Goal: Register for event/course

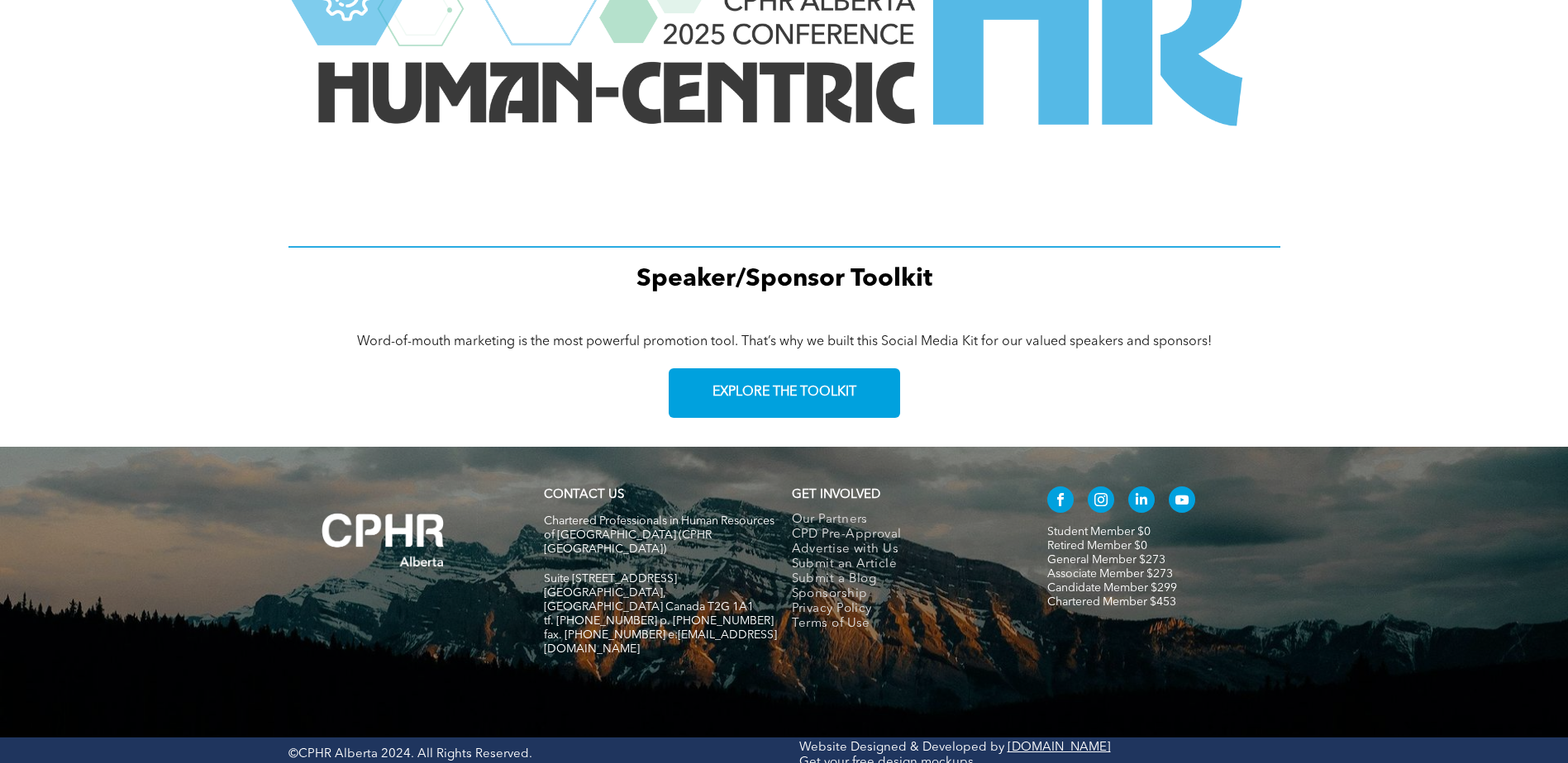
scroll to position [2279, 0]
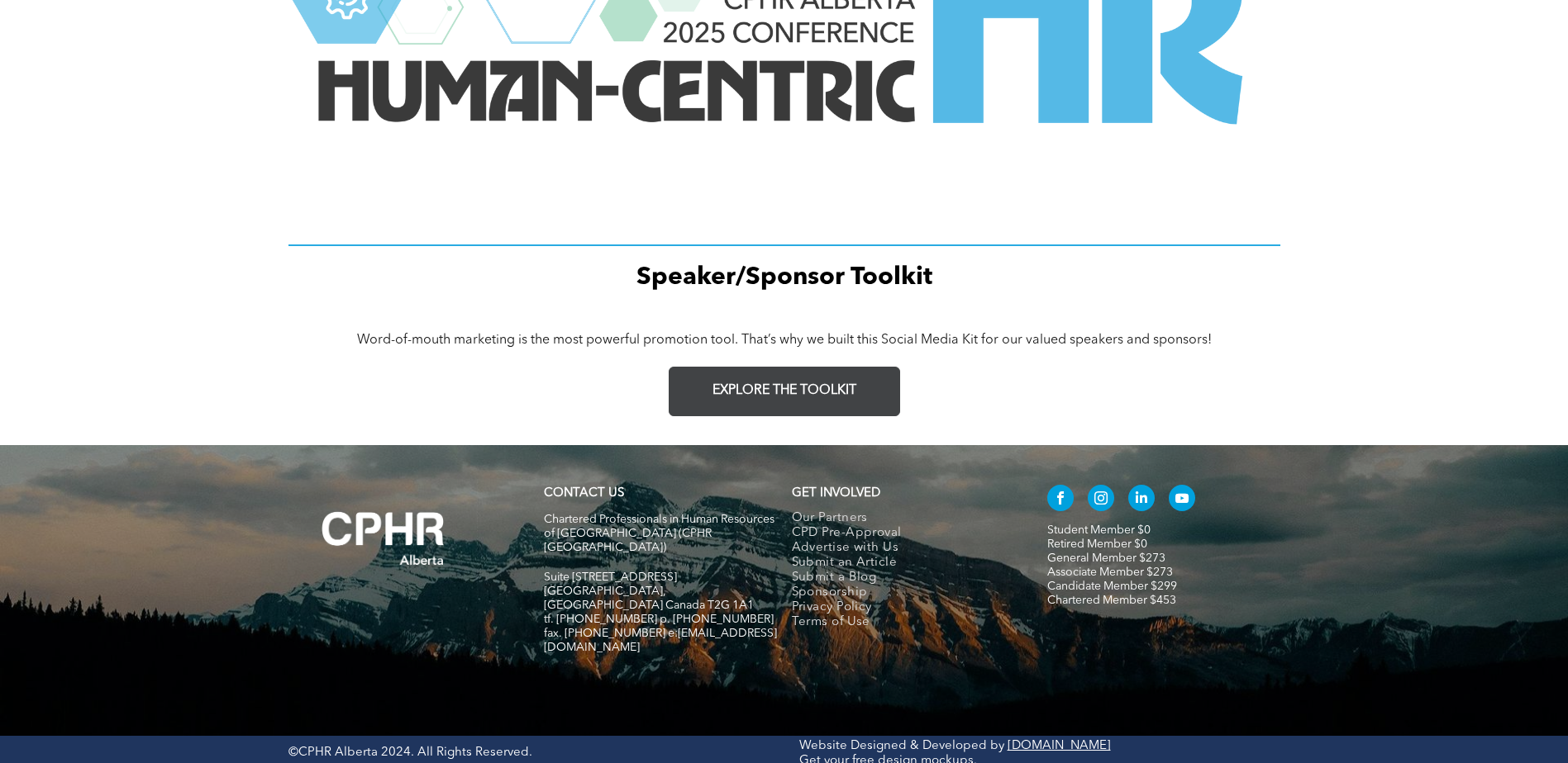
click at [864, 397] on link "EXPLORE THE TOOLKIT" at bounding box center [784, 391] width 232 height 49
click at [1129, 539] on link "Retired Member $0" at bounding box center [1097, 544] width 100 height 12
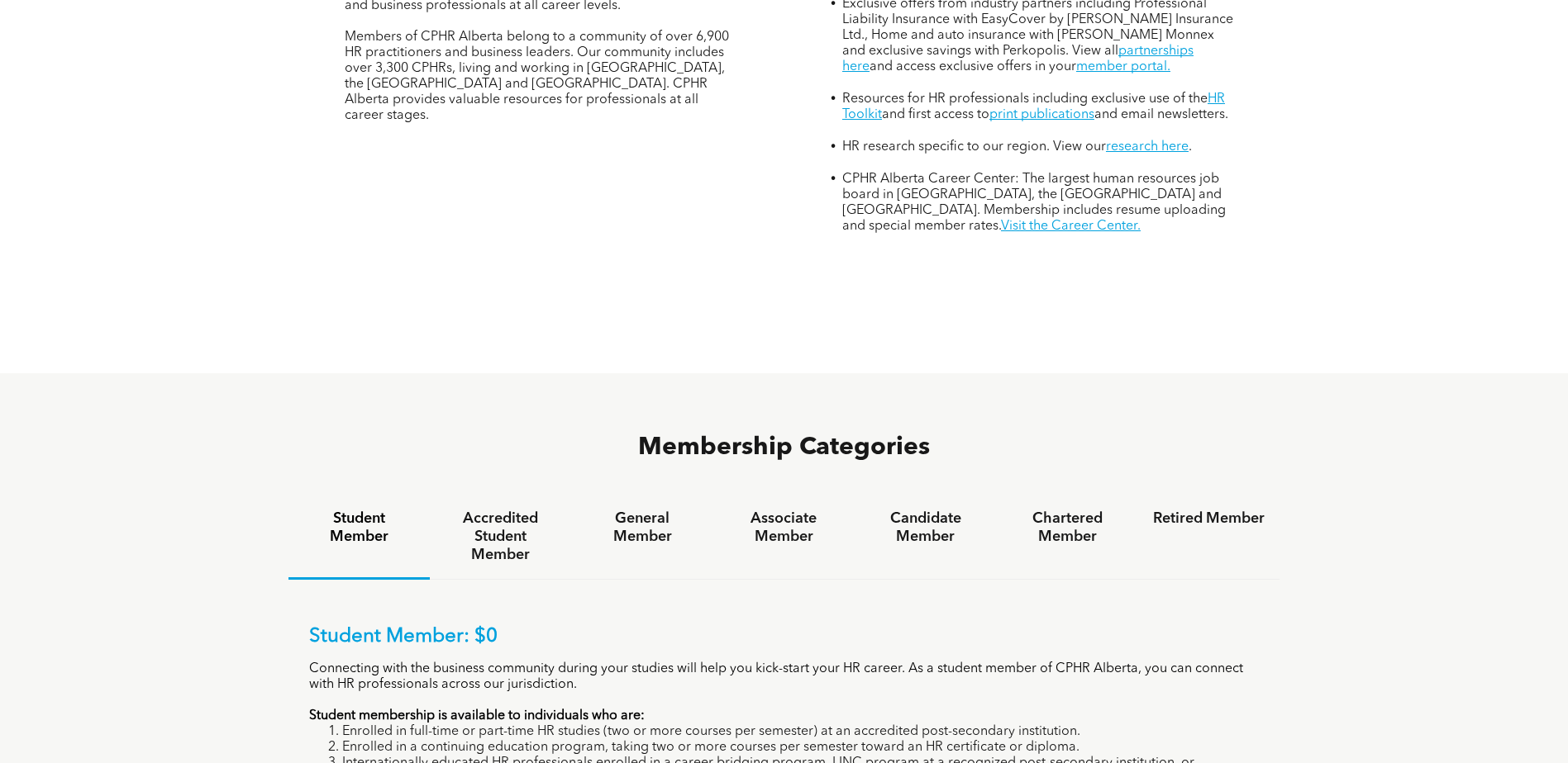
scroll to position [826, 0]
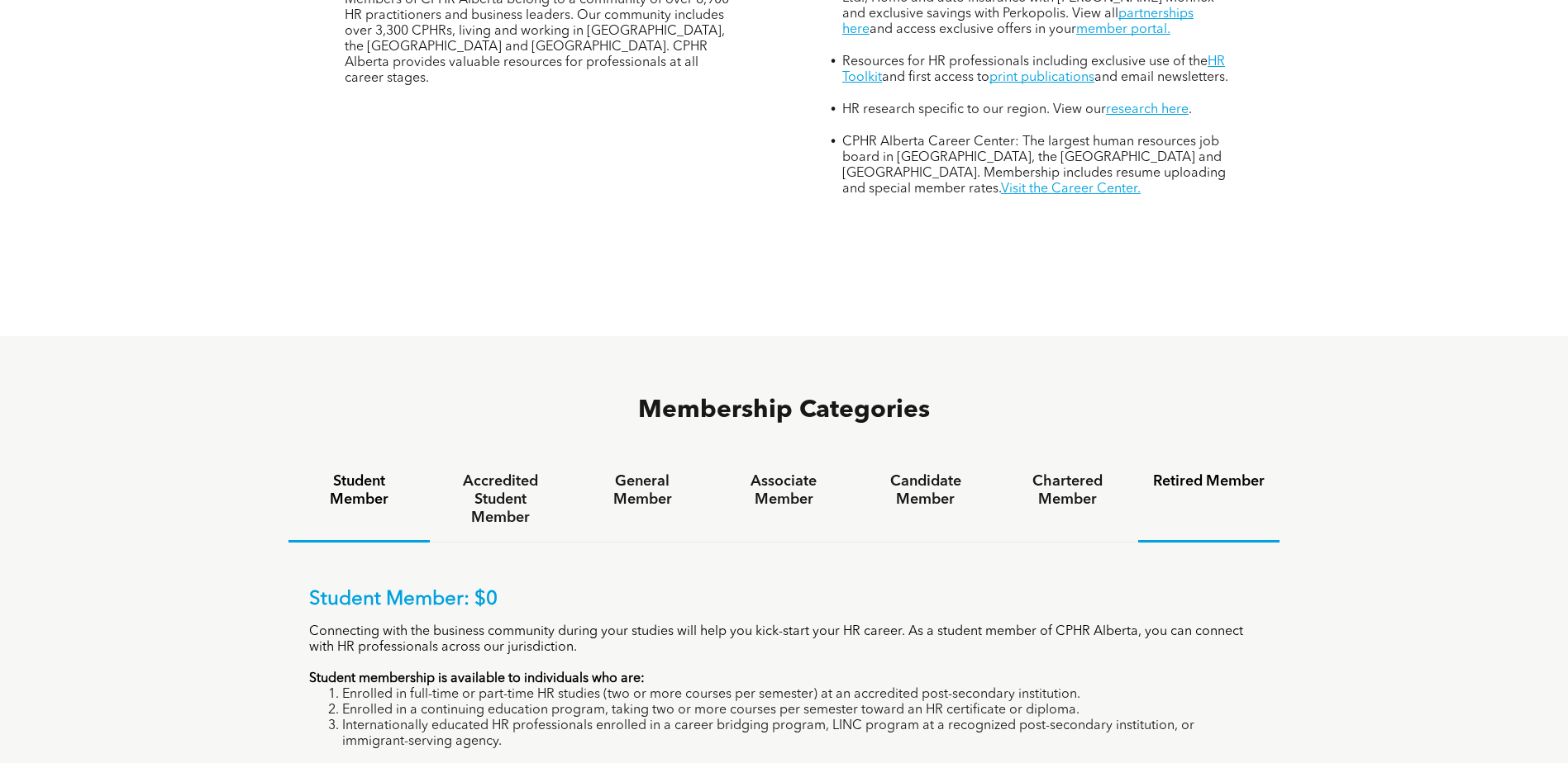
click at [1189, 473] on h4 "Retired Member" at bounding box center [1209, 482] width 112 height 18
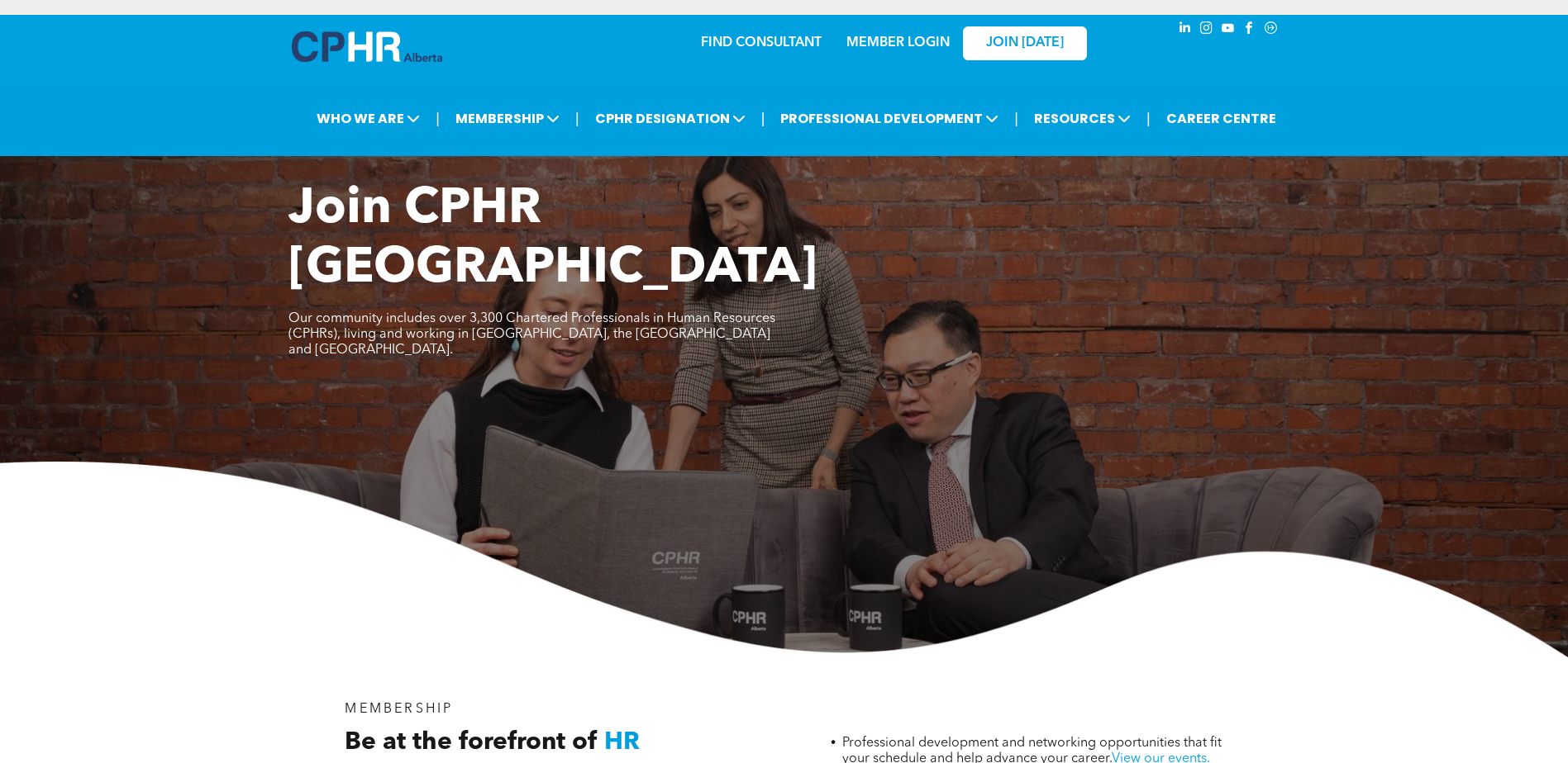
scroll to position [0, 0]
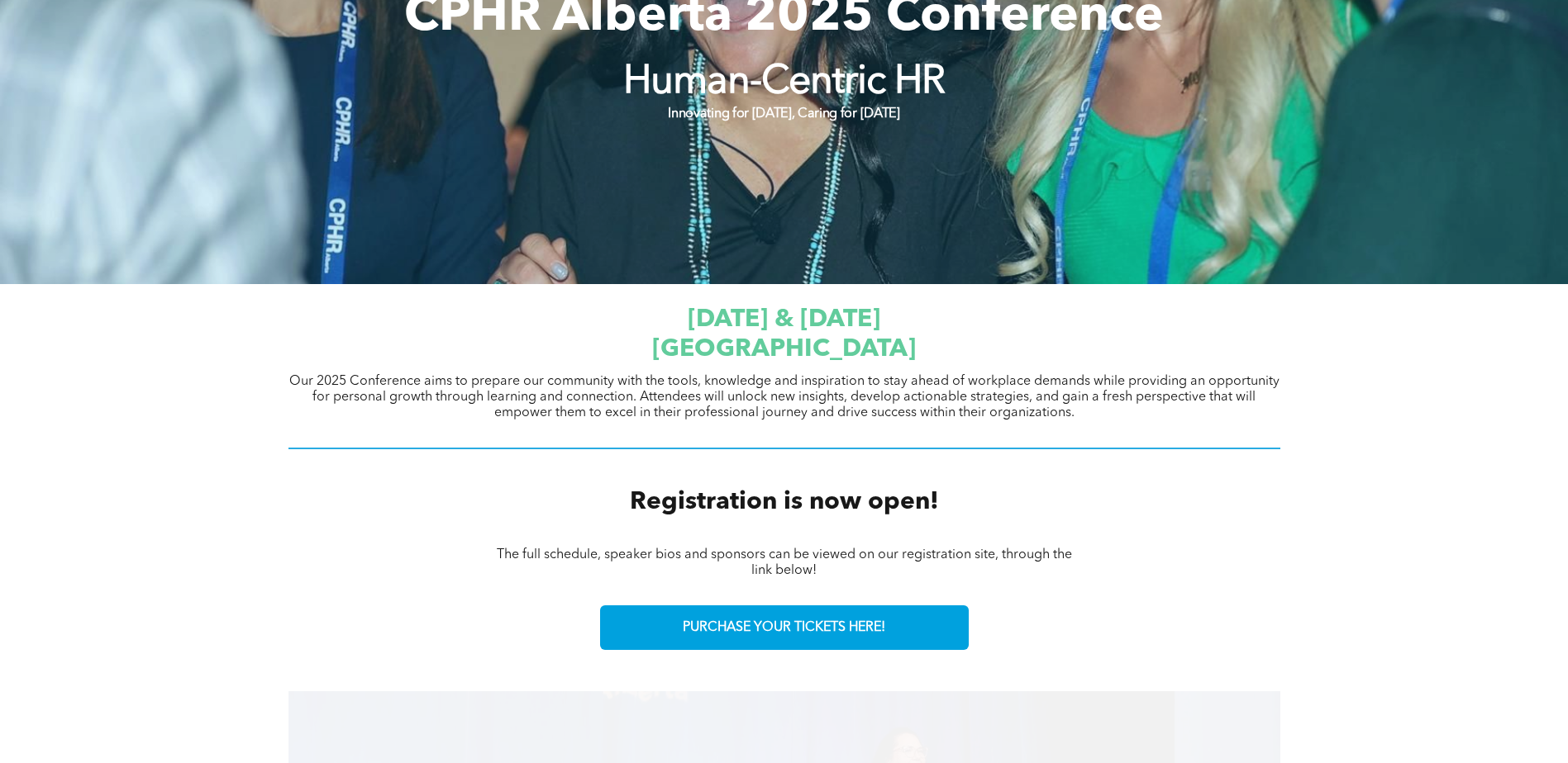
scroll to position [330, 0]
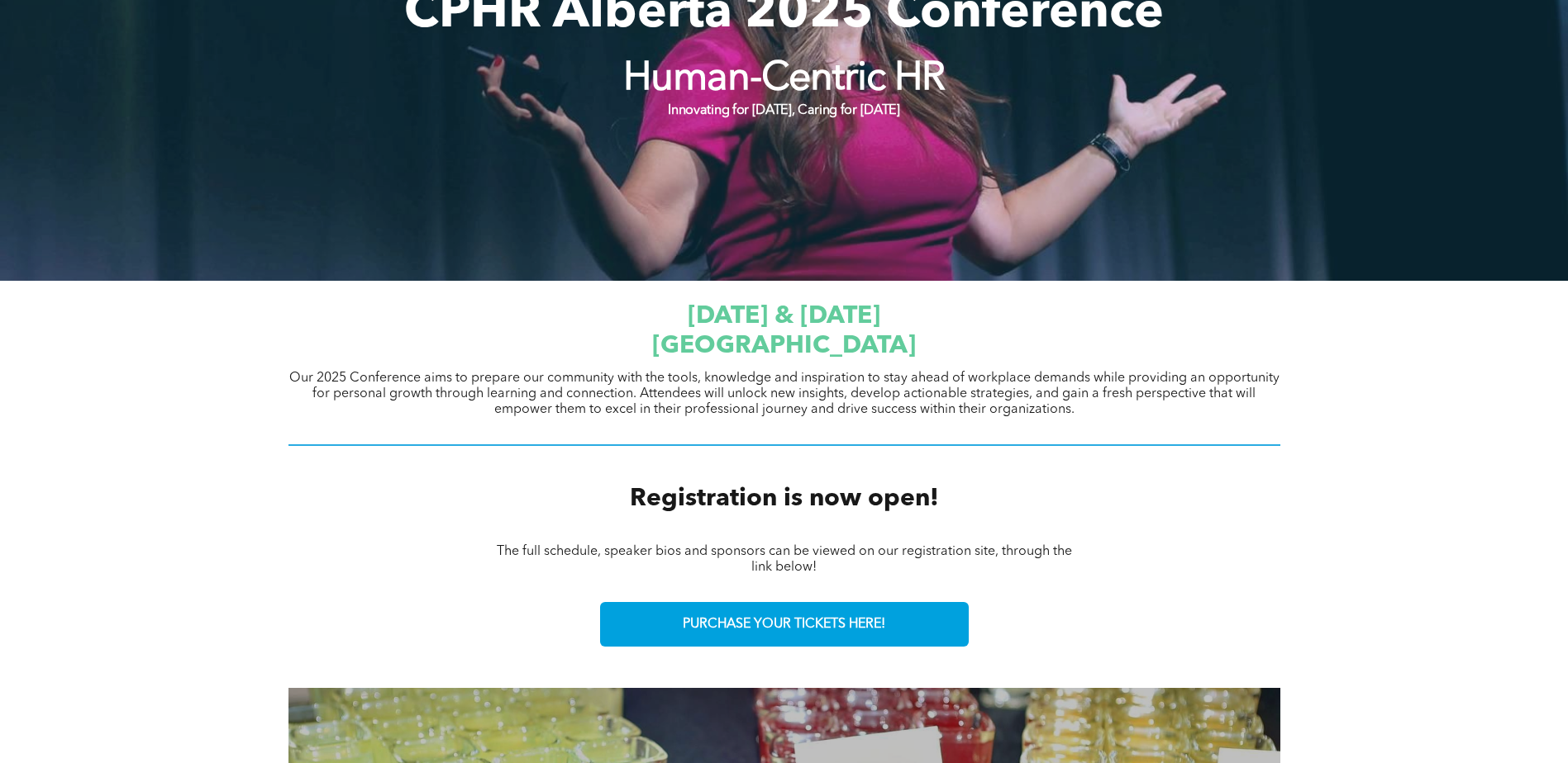
drag, startPoint x: 774, startPoint y: 384, endPoint x: 886, endPoint y: 355, distance: 115.7
click at [774, 384] on span "Our 2025 Conference aims to prepare our community with the tools, knowledge and…" at bounding box center [784, 393] width 990 height 44
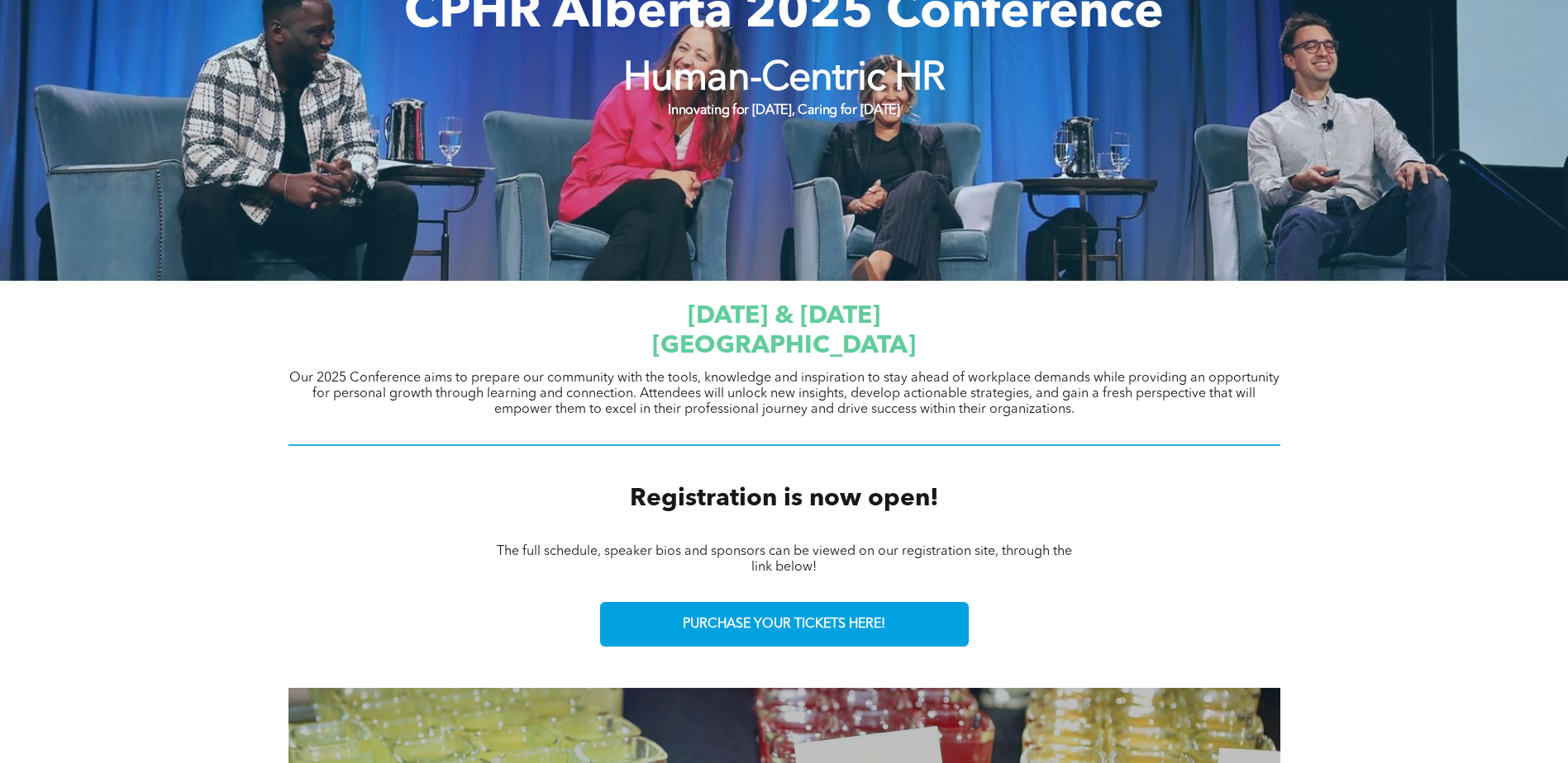
drag, startPoint x: 859, startPoint y: 339, endPoint x: 581, endPoint y: 354, distance: 278.4
click at [652, 354] on span "[GEOGRAPHIC_DATA]" at bounding box center [784, 346] width 263 height 25
copy span "[PERSON_NAME] [GEOGRAPHIC_DATA]"
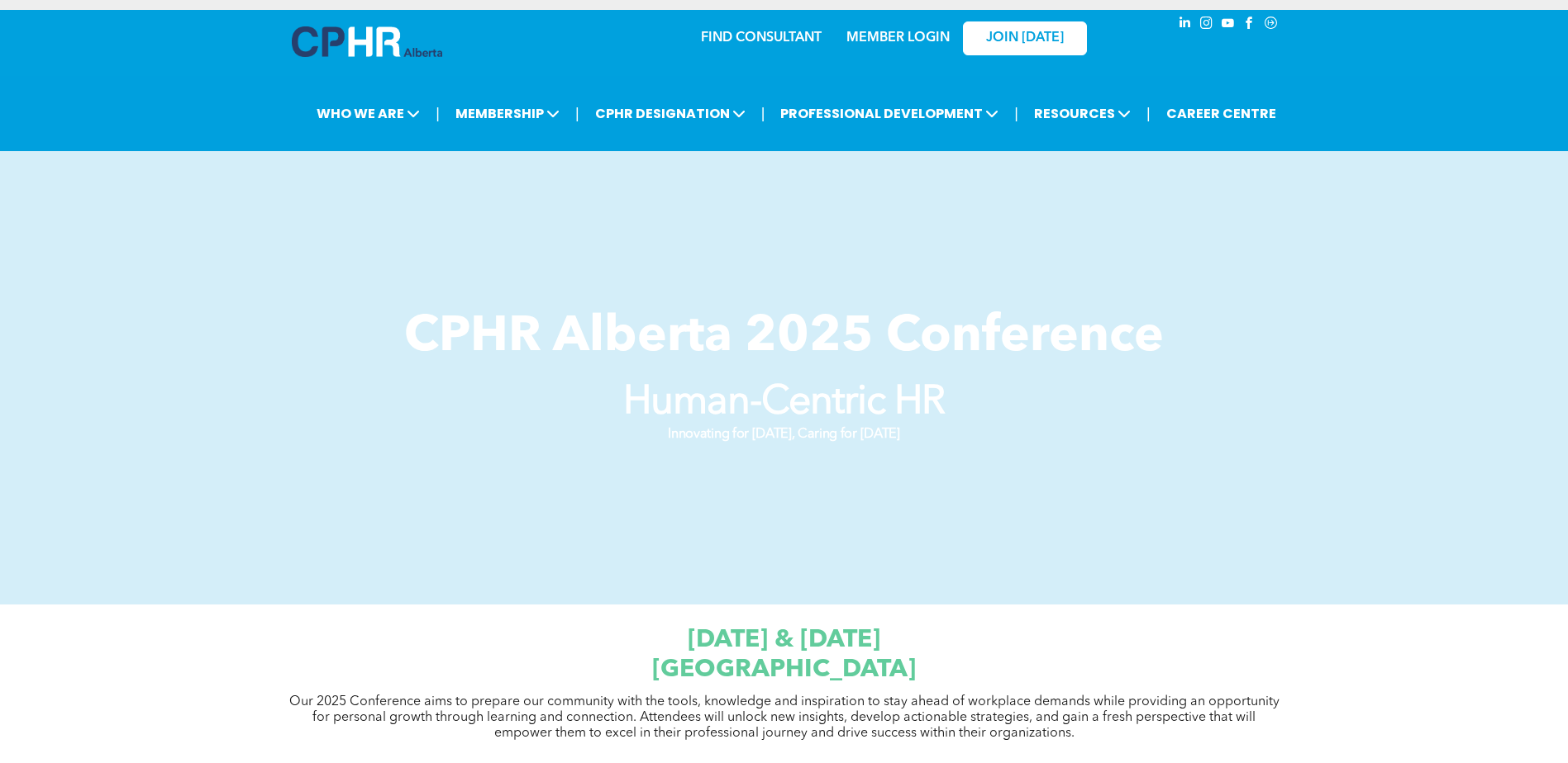
scroll to position [0, 0]
